Goal: Information Seeking & Learning: Learn about a topic

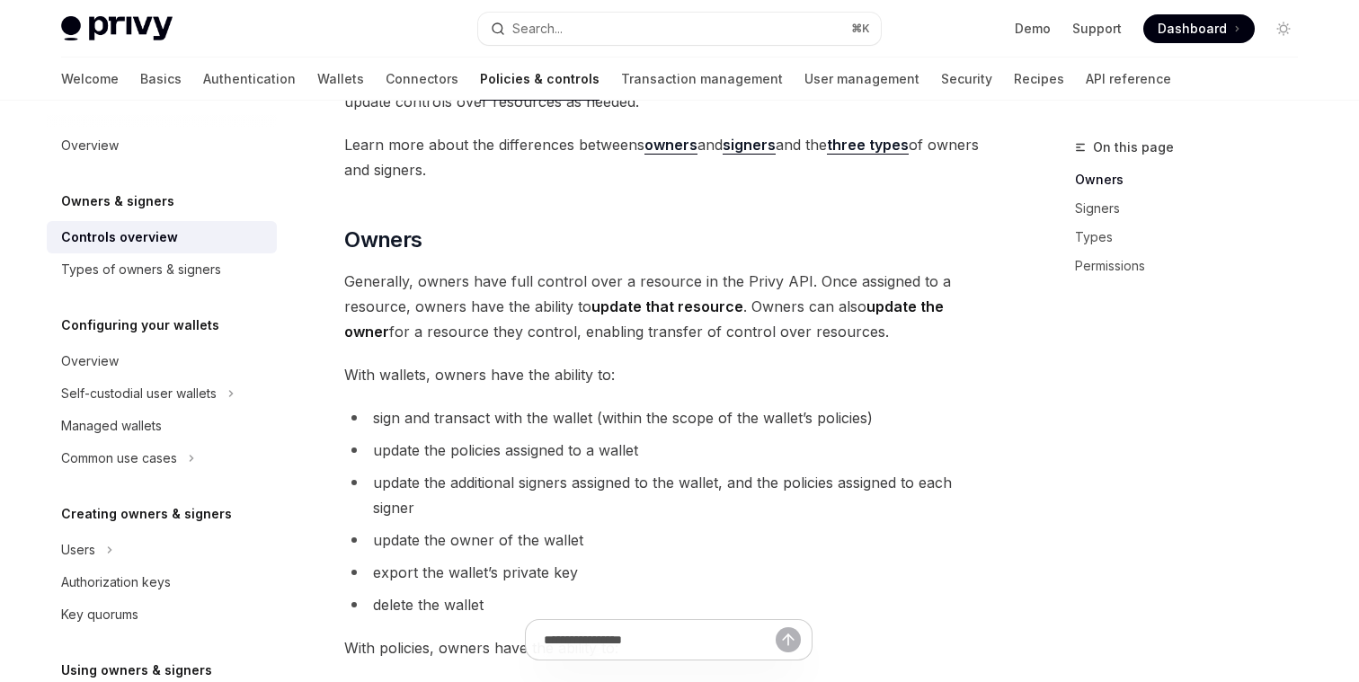
scroll to position [337, 0]
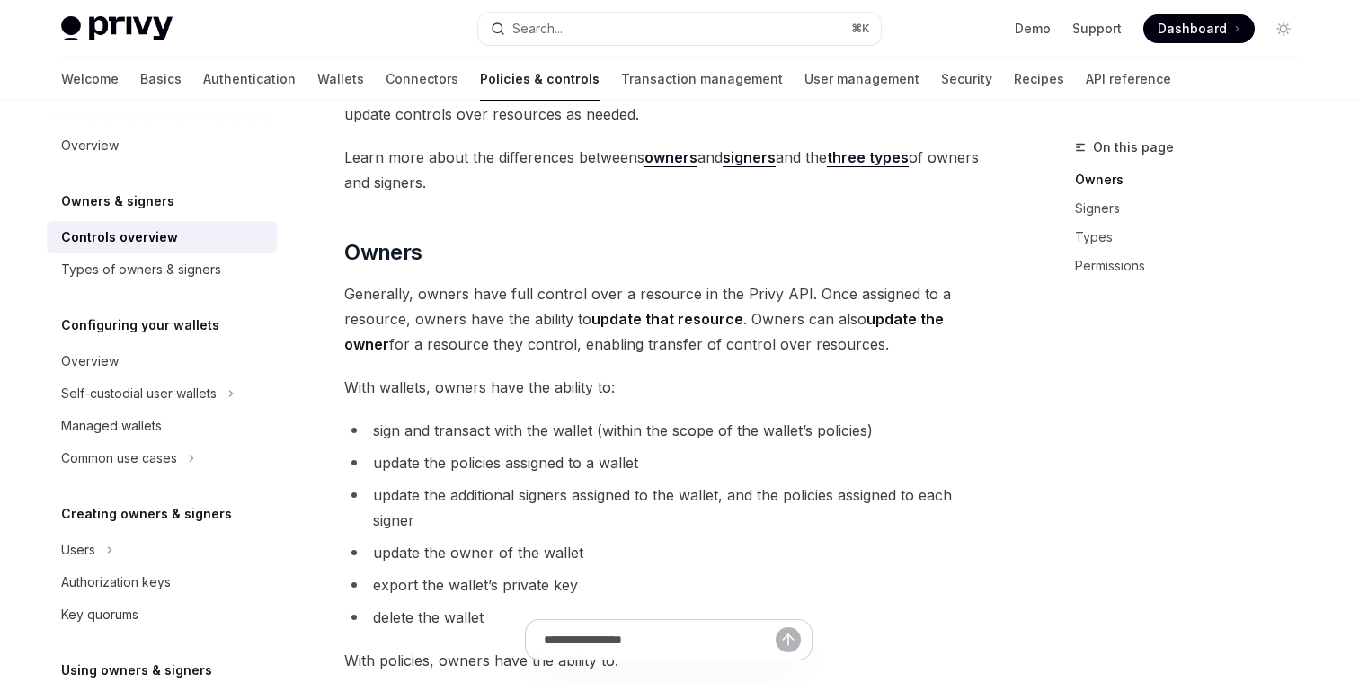
click at [470, 286] on span "Generally, owners have full control over a resource in the Privy API. Once assi…" at bounding box center [668, 318] width 648 height 75
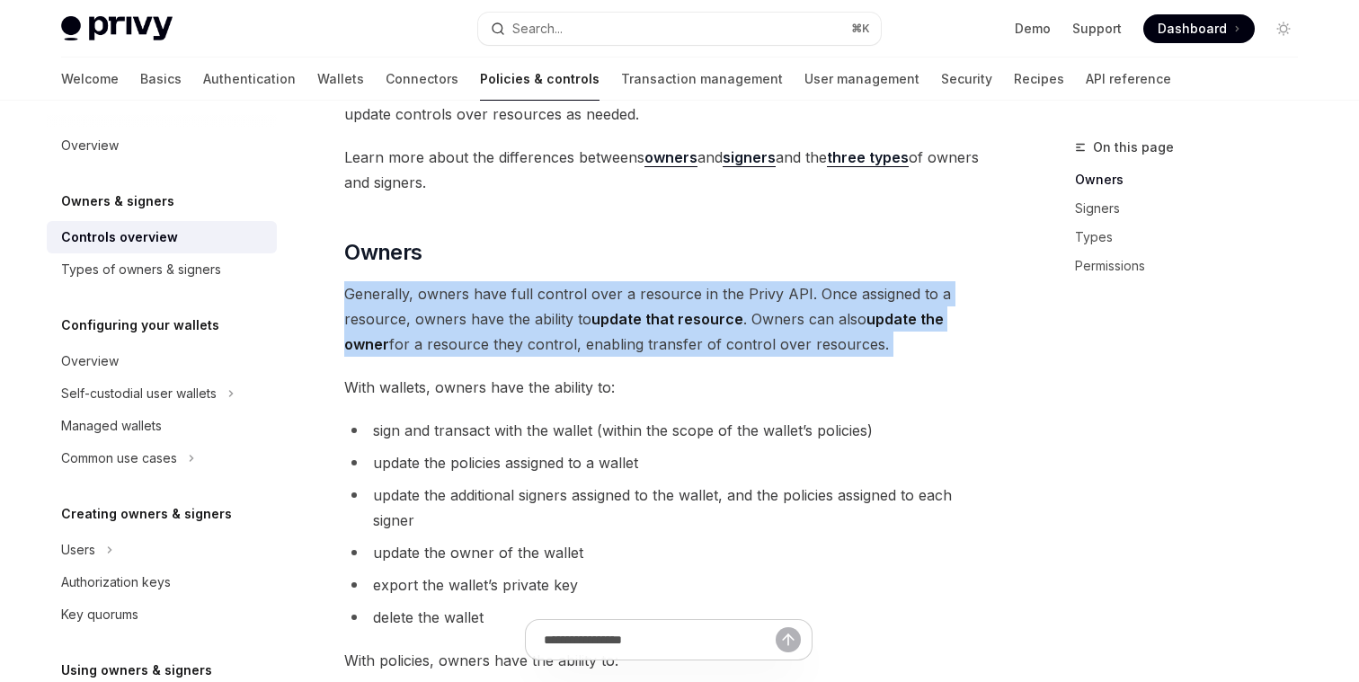
click at [470, 286] on span "Generally, owners have full control over a resource in the Privy API. Once assi…" at bounding box center [668, 318] width 648 height 75
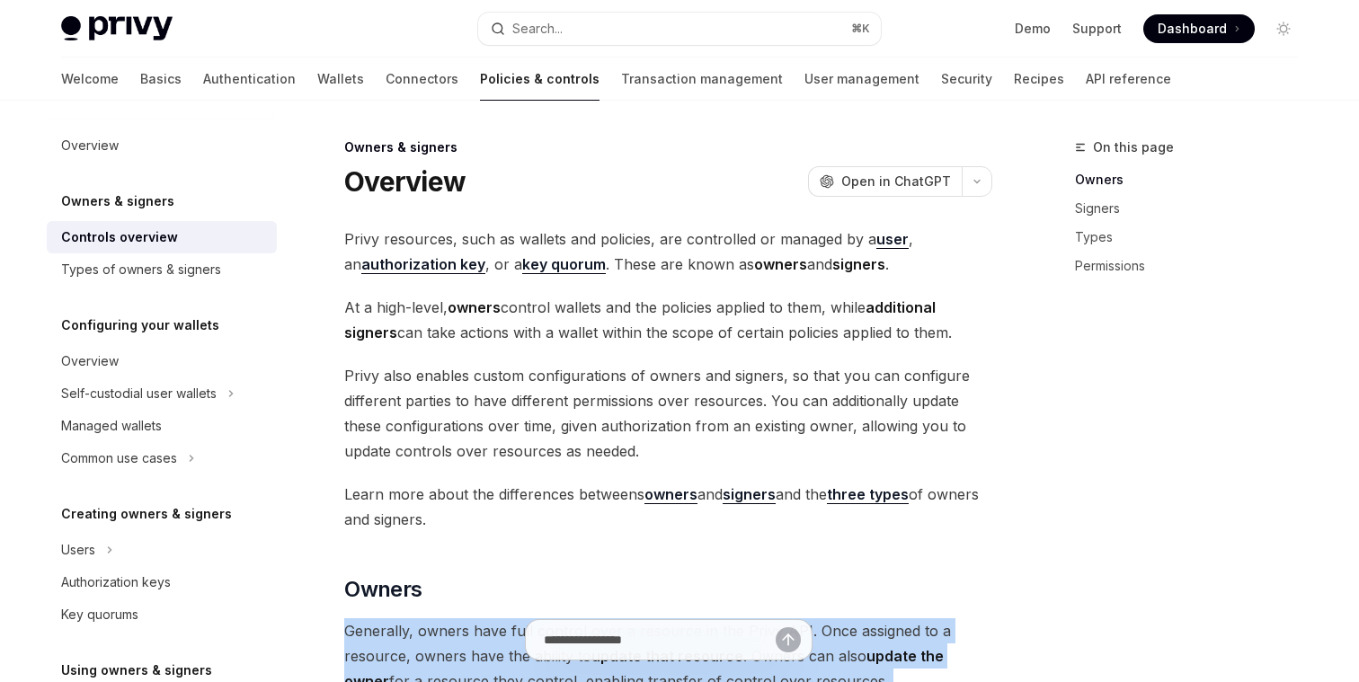
scroll to position [66, 0]
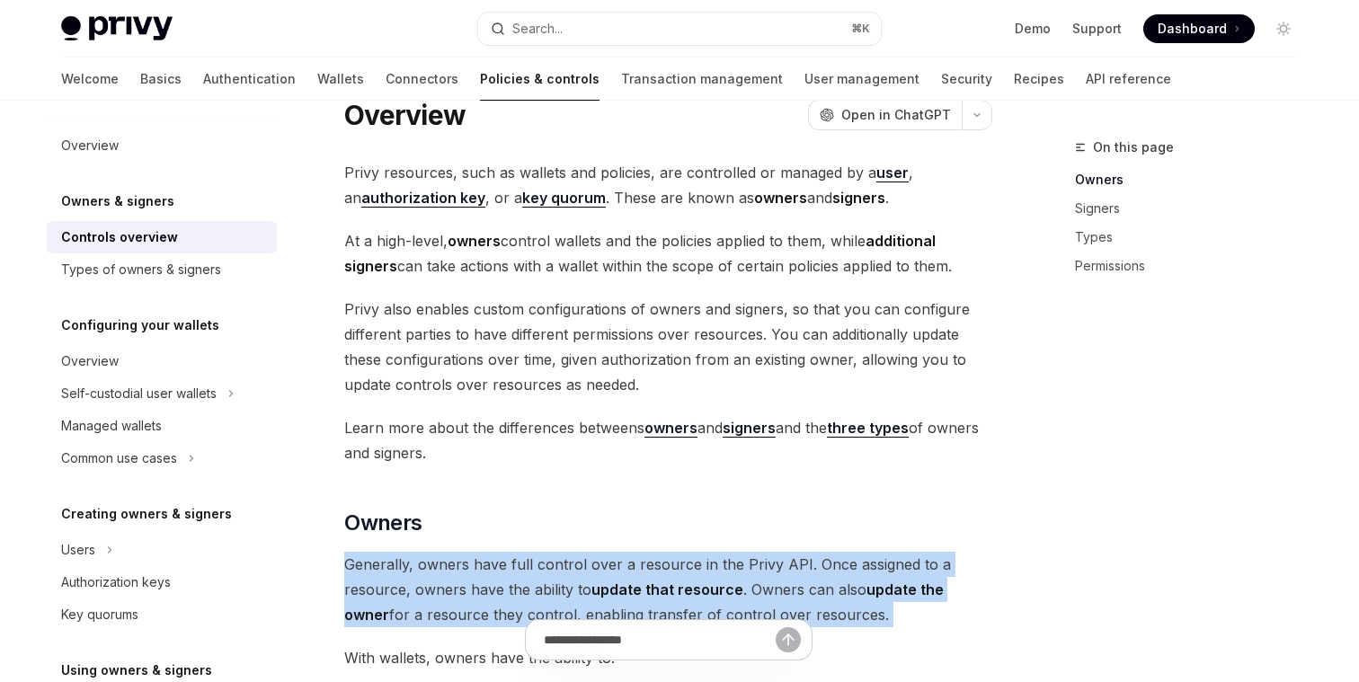
click at [1192, 38] on span at bounding box center [1198, 28] width 111 height 29
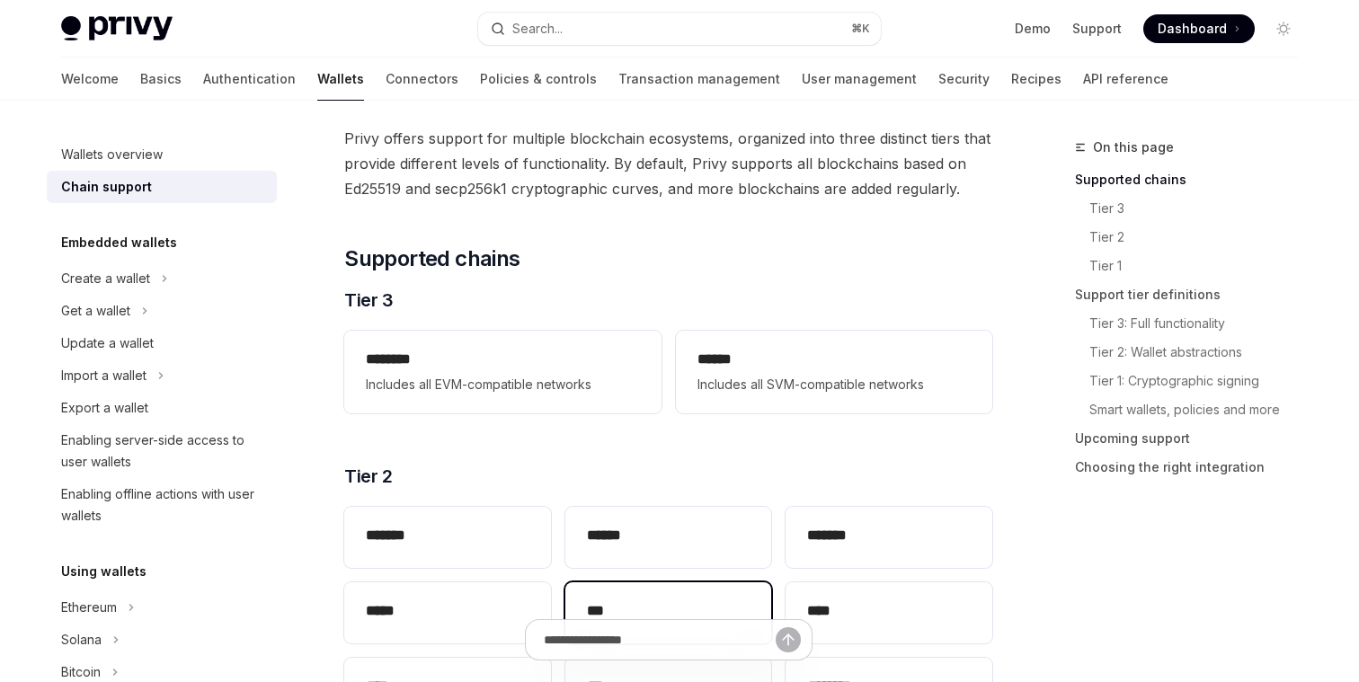
scroll to position [97, 0]
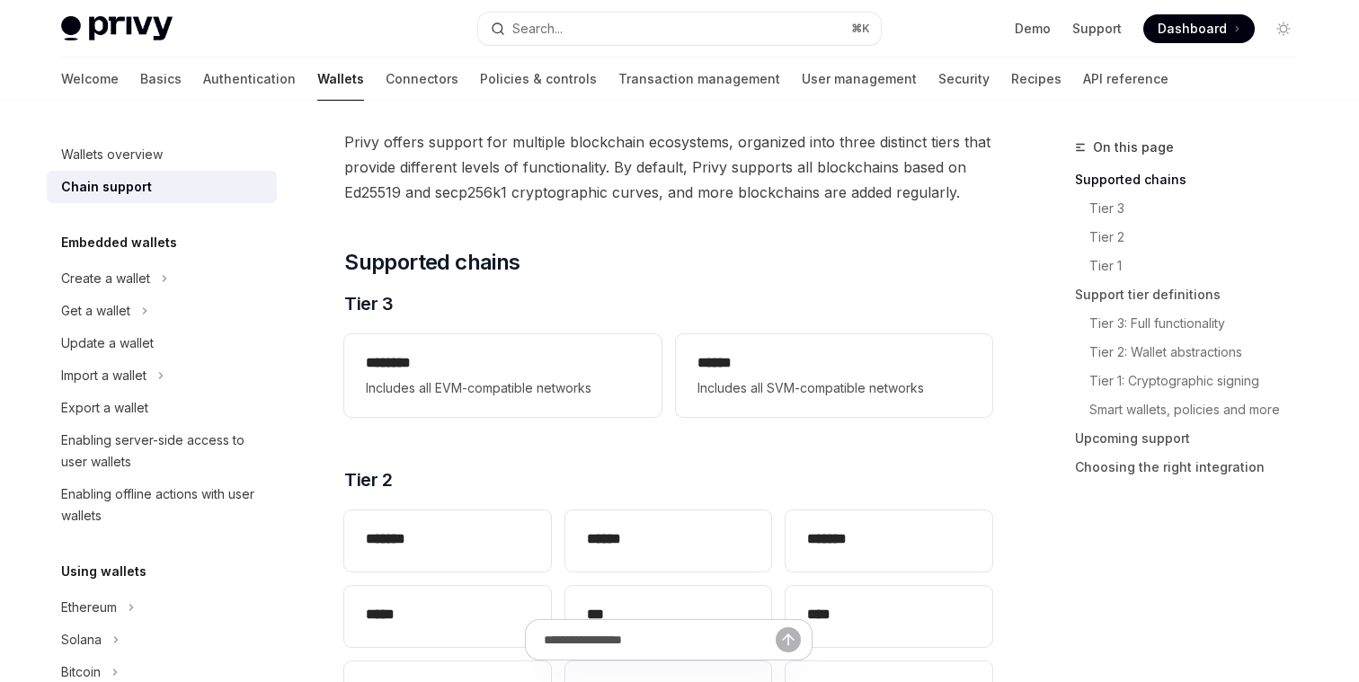
click at [456, 145] on span "Privy offers support for multiple blockchain ecosystems, organized into three d…" at bounding box center [668, 166] width 648 height 75
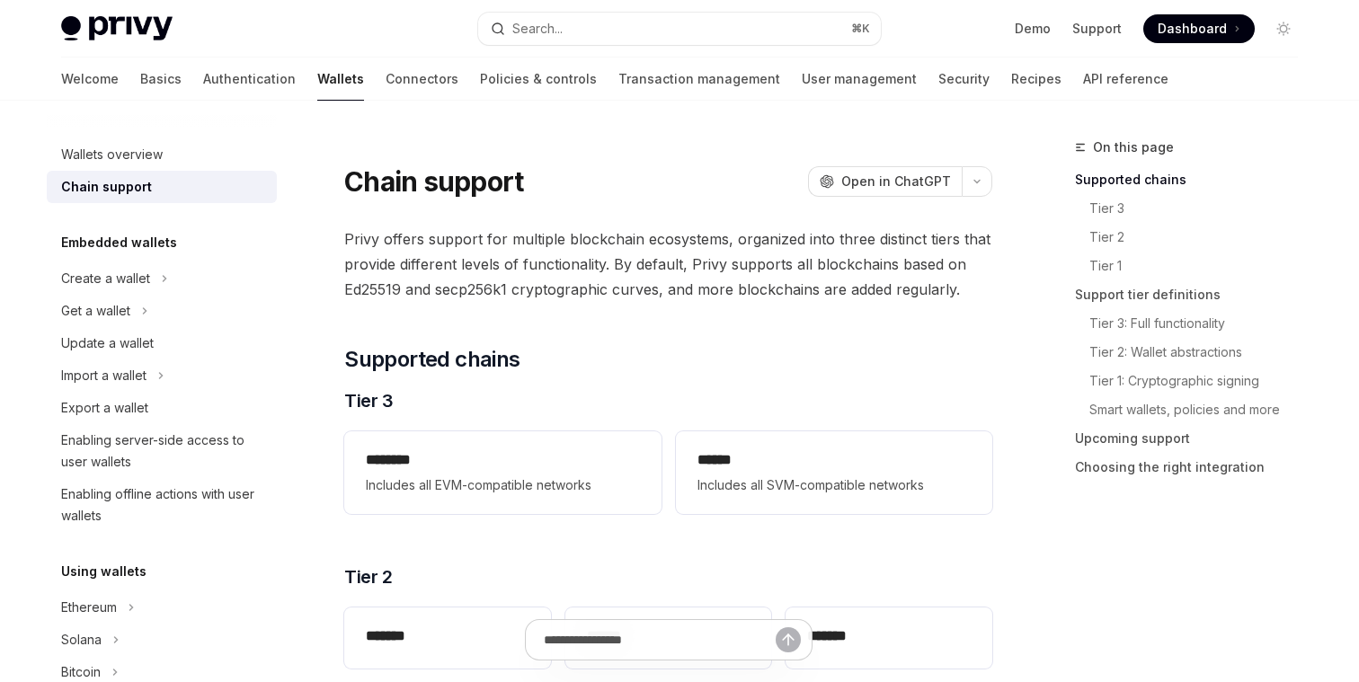
scroll to position [33, 0]
